Goal: Complete application form

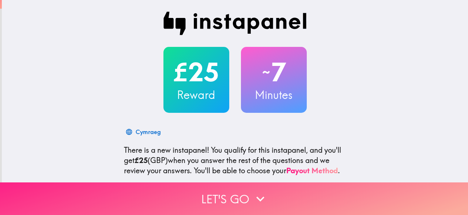
click at [258, 193] on icon "button" at bounding box center [260, 198] width 16 height 16
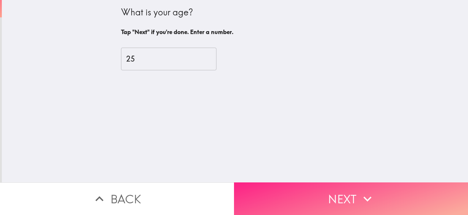
click at [306, 195] on button "Next" at bounding box center [351, 198] width 234 height 33
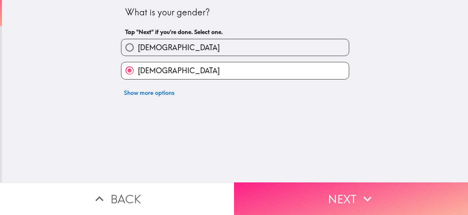
click at [307, 197] on button "Next" at bounding box center [351, 198] width 234 height 33
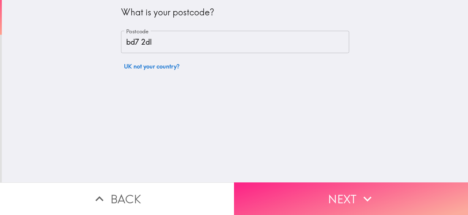
click at [309, 197] on button "Next" at bounding box center [351, 198] width 234 height 33
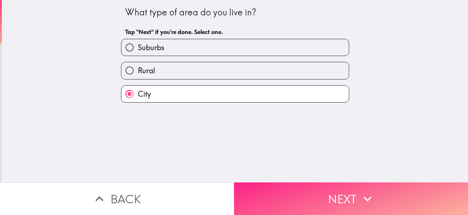
click at [310, 196] on button "Next" at bounding box center [351, 198] width 234 height 33
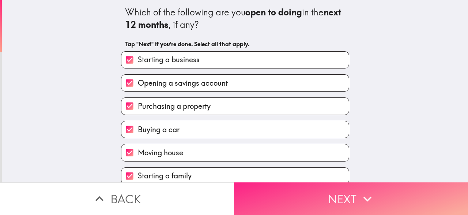
click at [312, 194] on button "Next" at bounding box center [351, 198] width 234 height 33
click at [312, 193] on button "Next" at bounding box center [351, 198] width 234 height 33
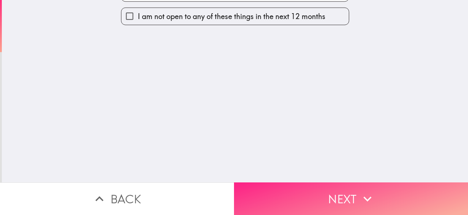
click at [313, 194] on button "Next" at bounding box center [351, 198] width 234 height 33
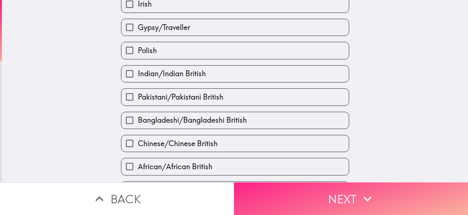
click at [311, 195] on button "Next" at bounding box center [351, 198] width 234 height 33
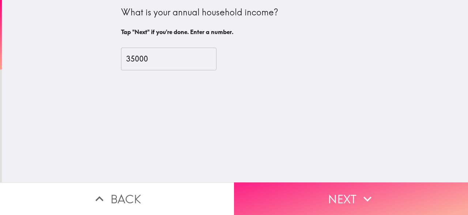
click at [309, 193] on button "Next" at bounding box center [351, 198] width 234 height 33
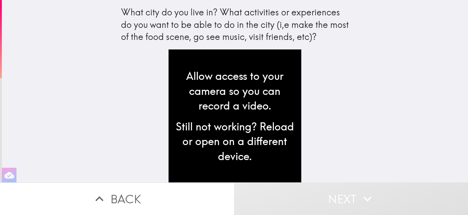
click at [279, 150] on div "Still not working? Reload or open on a different device." at bounding box center [234, 141] width 121 height 45
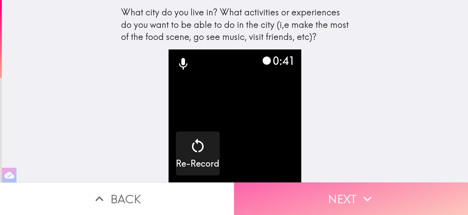
click at [249, 200] on button "Next" at bounding box center [351, 198] width 234 height 33
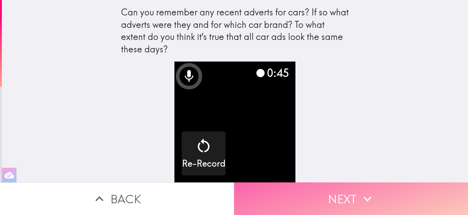
click at [318, 196] on button "Next" at bounding box center [351, 198] width 234 height 33
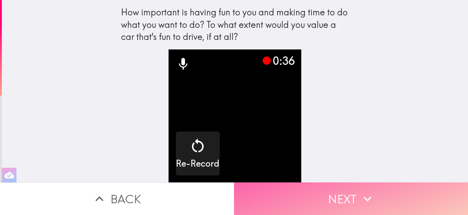
click at [301, 195] on button "Next" at bounding box center [351, 198] width 234 height 33
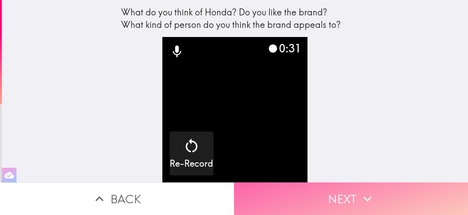
click at [325, 196] on button "Next" at bounding box center [351, 198] width 234 height 33
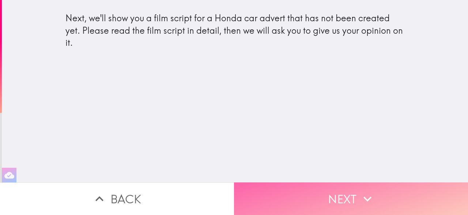
click at [303, 189] on button "Next" at bounding box center [351, 198] width 234 height 33
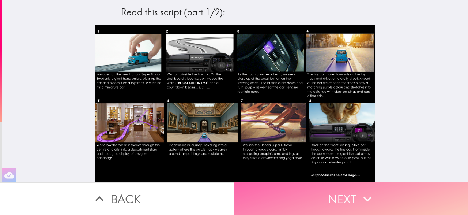
click at [295, 195] on button "Next" at bounding box center [351, 198] width 234 height 33
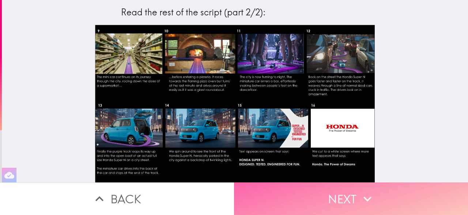
click at [290, 200] on button "Next" at bounding box center [351, 198] width 234 height 33
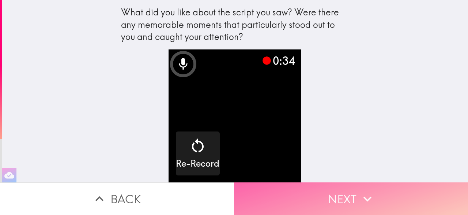
click at [287, 193] on button "Next" at bounding box center [351, 198] width 234 height 33
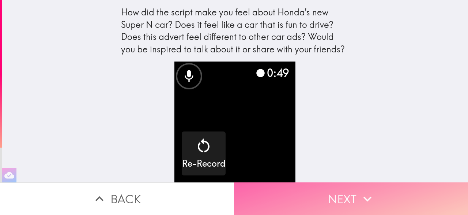
click at [284, 192] on button "Next" at bounding box center [351, 198] width 234 height 33
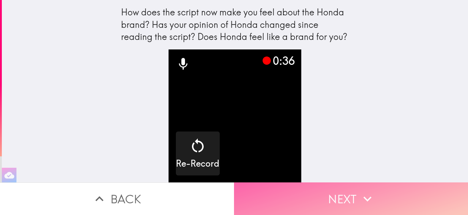
click at [322, 198] on button "Next" at bounding box center [351, 198] width 234 height 33
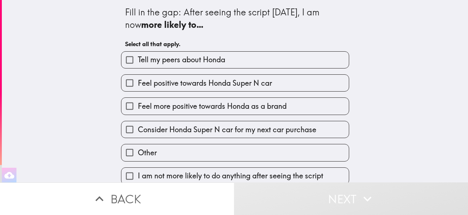
click at [287, 89] on label "Feel positive towards Honda Super N car" at bounding box center [234, 83] width 227 height 16
click at [138, 89] on input "Feel positive towards Honda Super N car" at bounding box center [129, 83] width 16 height 16
checkbox input "true"
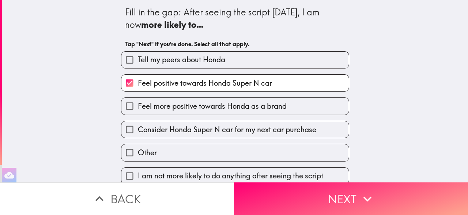
click at [291, 56] on label "Tell my peers about Honda" at bounding box center [234, 60] width 227 height 16
click at [138, 56] on input "Tell my peers about Honda" at bounding box center [129, 60] width 16 height 16
checkbox input "true"
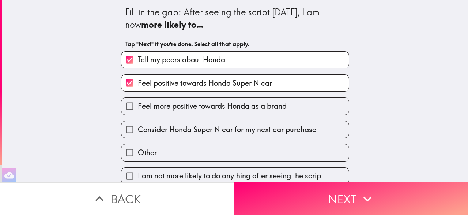
click at [286, 106] on span "Feel more positive towards Honda as a brand" at bounding box center [212, 106] width 149 height 10
click at [138, 106] on input "Feel more positive towards Honda as a brand" at bounding box center [129, 106] width 16 height 16
checkbox input "true"
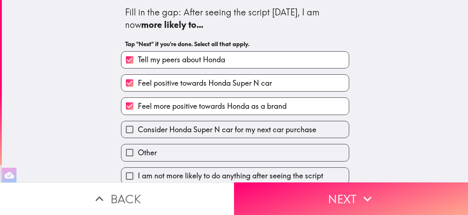
scroll to position [3, 0]
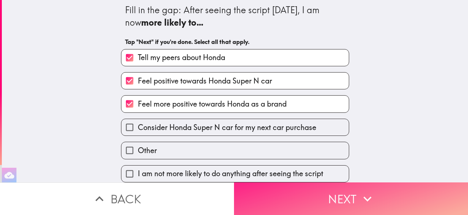
click at [307, 196] on button "Next" at bounding box center [351, 198] width 234 height 33
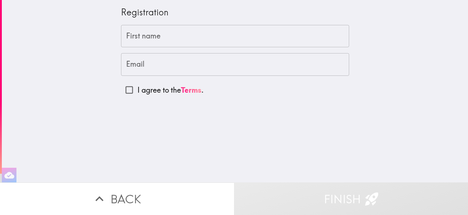
click at [281, 35] on input "First name" at bounding box center [235, 36] width 228 height 23
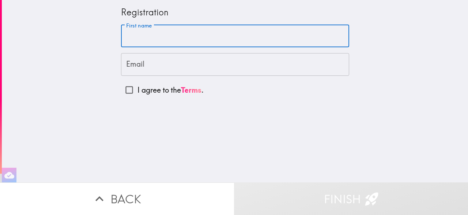
click at [126, 86] on input "I agree to the Terms ." at bounding box center [129, 90] width 16 height 16
checkbox input "true"
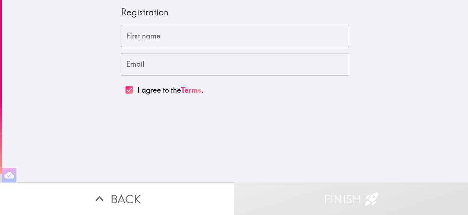
click at [138, 34] on input "First name" at bounding box center [235, 36] width 228 height 23
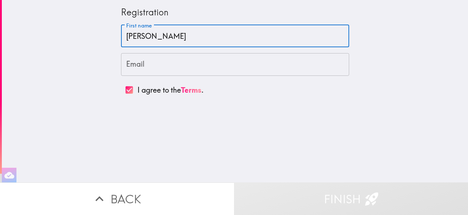
type input "[PERSON_NAME]"
click at [273, 60] on input "Email" at bounding box center [235, 64] width 228 height 23
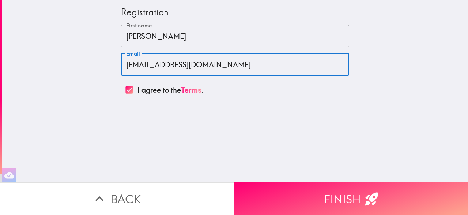
type input "[EMAIL_ADDRESS][DOMAIN_NAME]"
click at [340, 197] on button "Finish" at bounding box center [351, 198] width 234 height 33
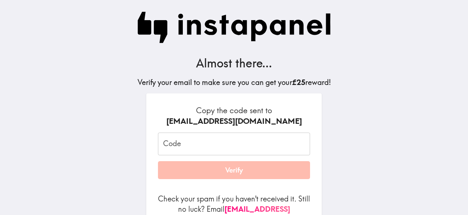
click at [264, 141] on input "Code" at bounding box center [234, 143] width 152 height 23
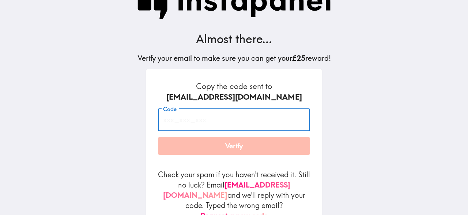
scroll to position [49, 0]
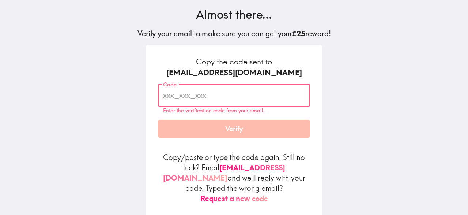
paste input "kGH_8Qp_42P"
type input "kGH_8Qp_42P"
click at [286, 129] on button "Verify" at bounding box center [234, 129] width 152 height 18
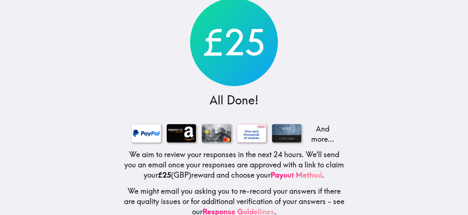
scroll to position [62, 0]
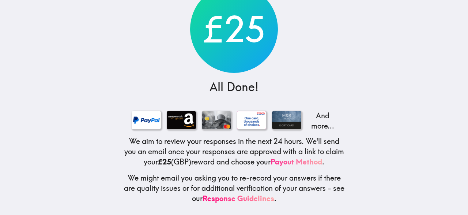
click at [322, 163] on link "Payout Method" at bounding box center [297, 161] width 52 height 9
click at [313, 155] on h5 "We aim to review your responses in the next 24 hours. We'll send you an email o…" at bounding box center [234, 151] width 222 height 31
click at [322, 163] on link "Payout Method" at bounding box center [297, 161] width 52 height 9
